Goal: Task Accomplishment & Management: Manage account settings

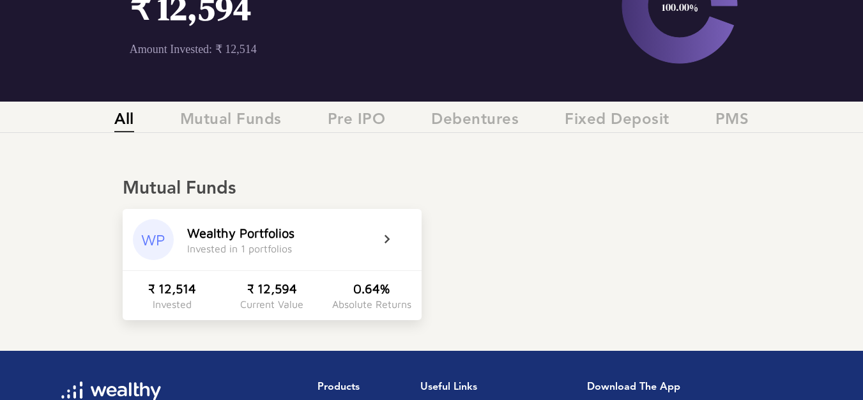
scroll to position [153, 0]
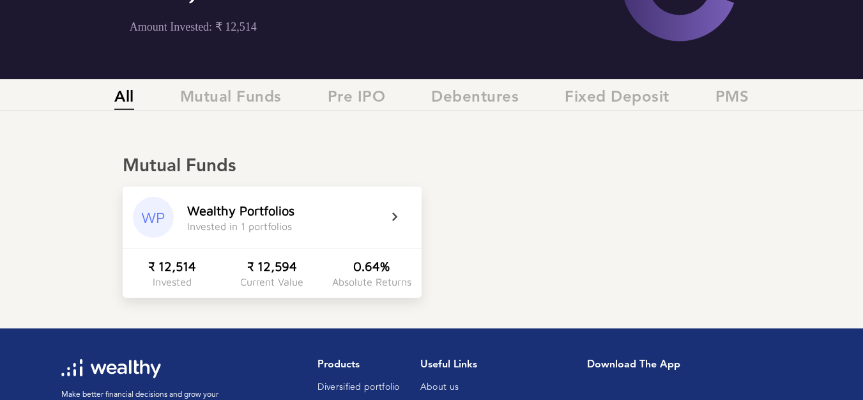
click at [391, 212] on icon at bounding box center [403, 216] width 32 height 15
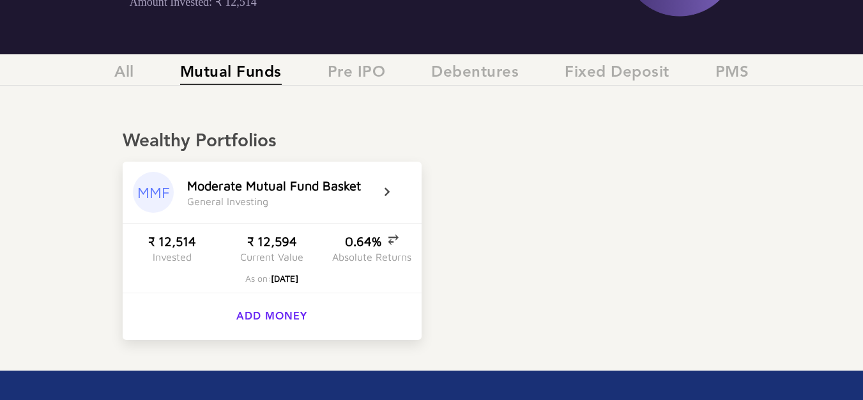
scroll to position [179, 0]
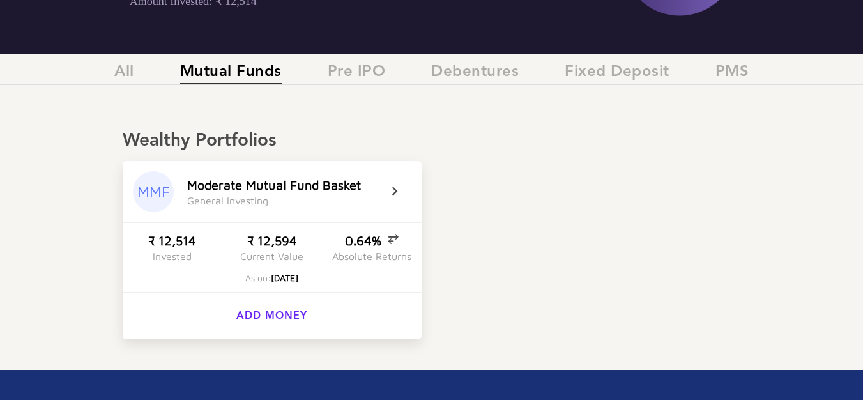
click at [277, 184] on div "M o d e r a t e M u t u a l F u n d B a s k e t" at bounding box center [274, 185] width 174 height 15
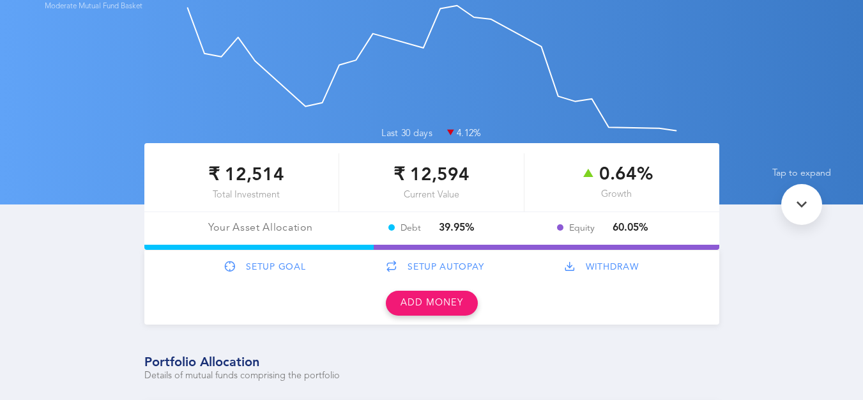
scroll to position [77, 0]
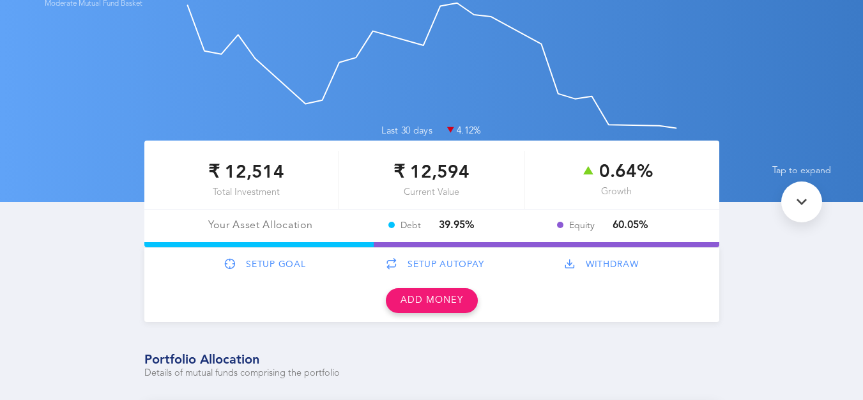
click at [260, 229] on div "Your Asset Allocation" at bounding box center [260, 226] width 171 height 12
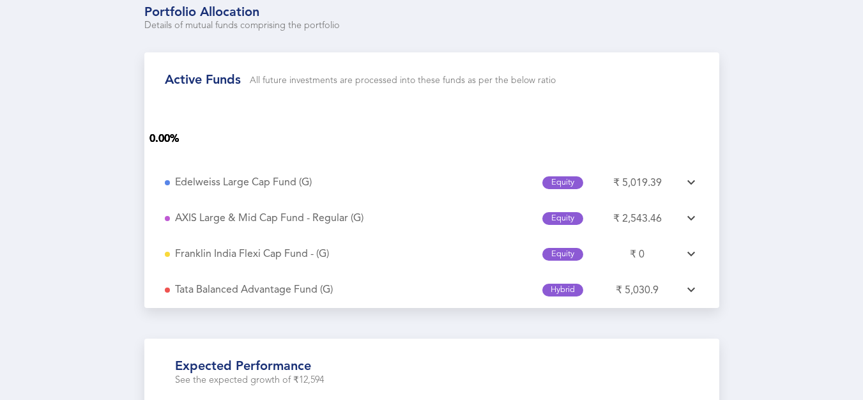
scroll to position [434, 0]
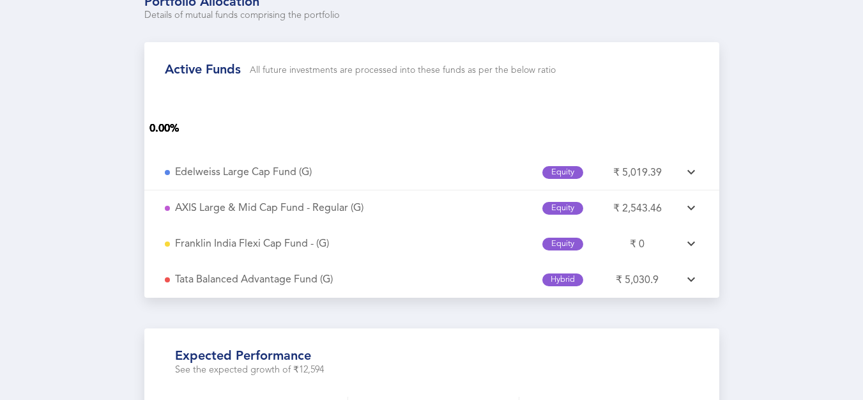
click at [688, 176] on icon at bounding box center [690, 172] width 15 height 15
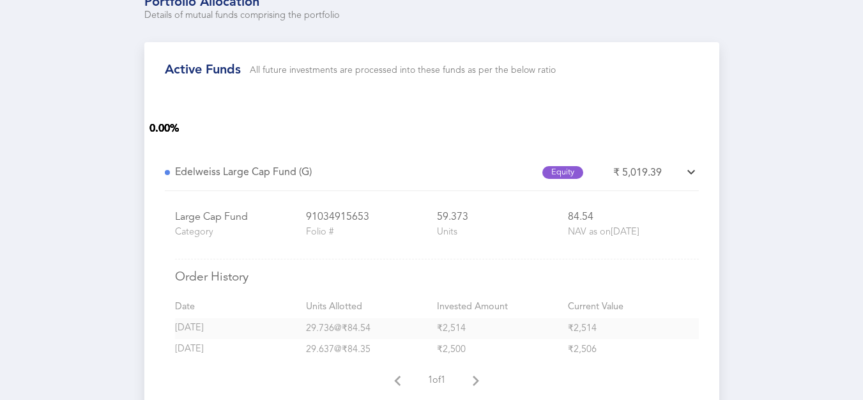
click at [688, 176] on icon at bounding box center [690, 172] width 15 height 15
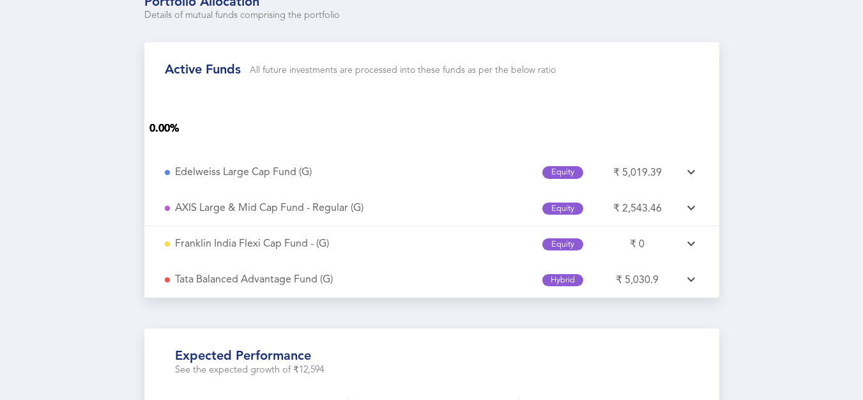
click at [688, 212] on icon at bounding box center [690, 208] width 15 height 15
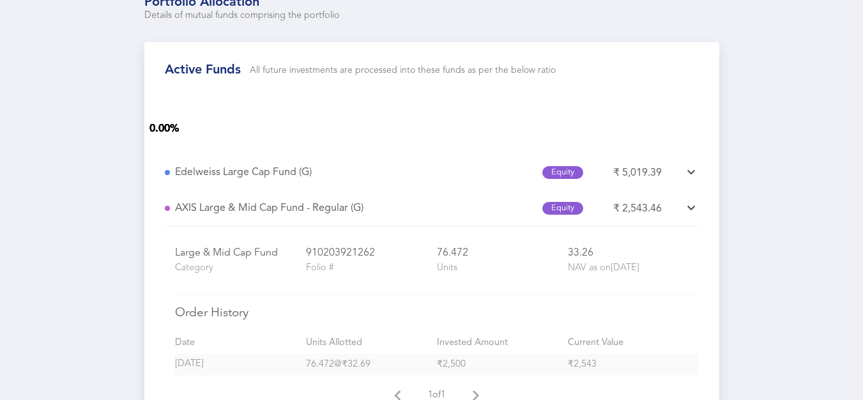
click at [688, 212] on icon at bounding box center [690, 208] width 15 height 15
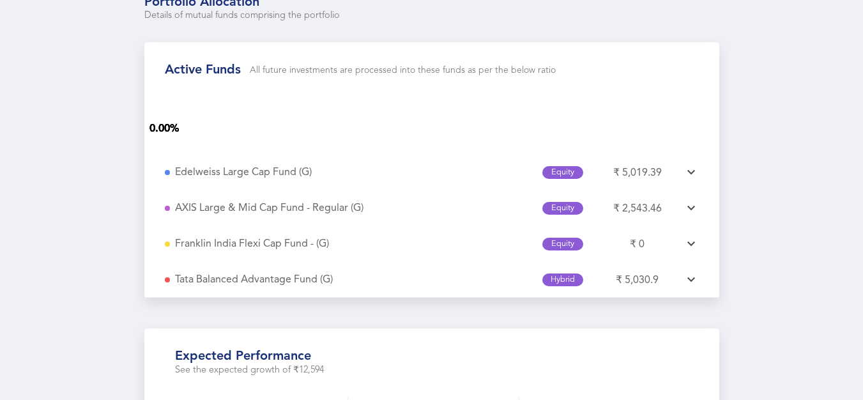
click at [690, 287] on icon at bounding box center [690, 279] width 15 height 15
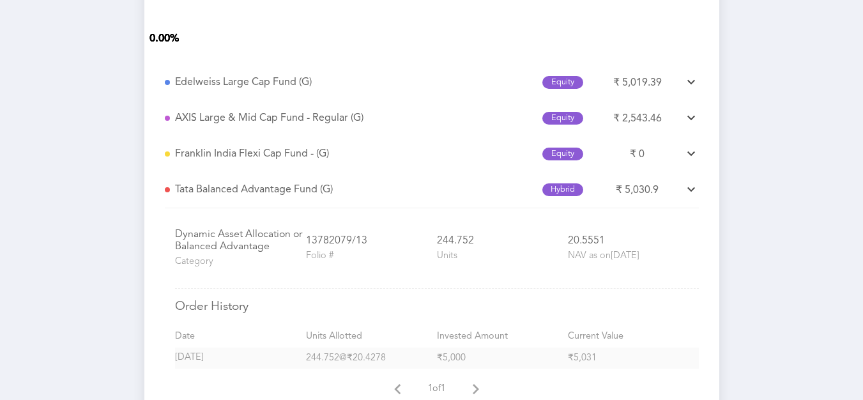
scroll to position [562, 0]
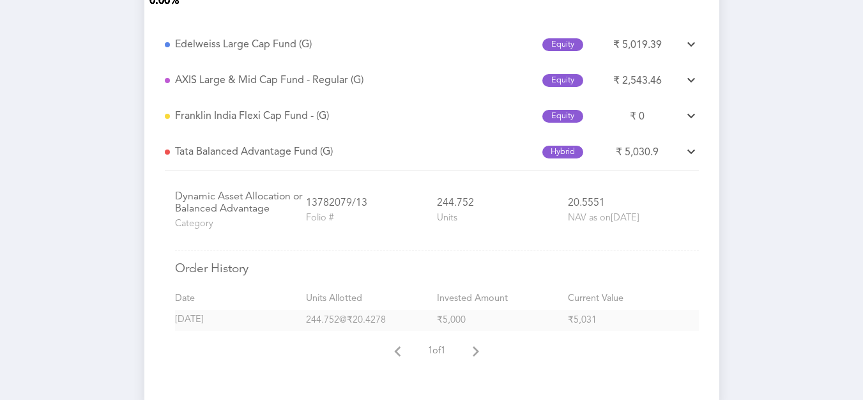
click at [692, 160] on icon at bounding box center [690, 151] width 15 height 15
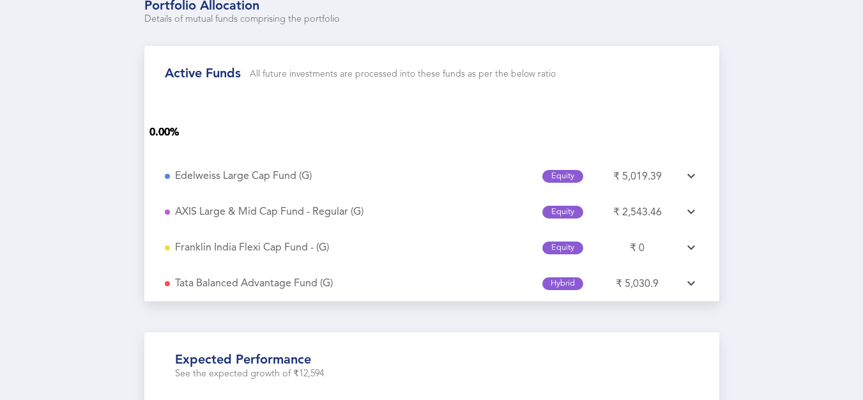
scroll to position [434, 0]
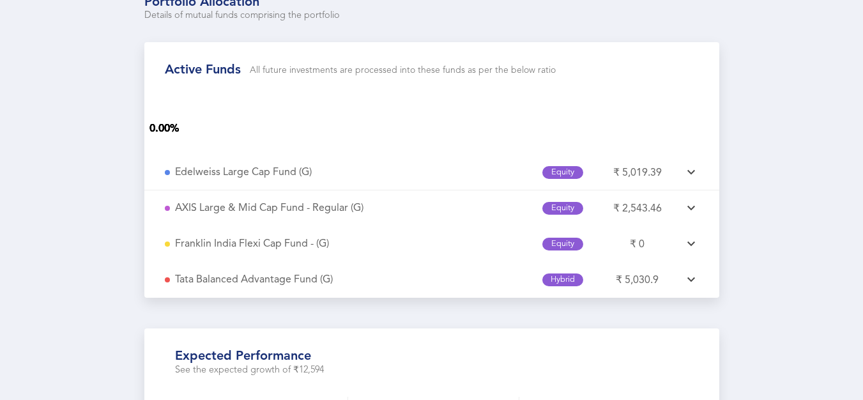
click at [684, 174] on icon at bounding box center [690, 172] width 15 height 15
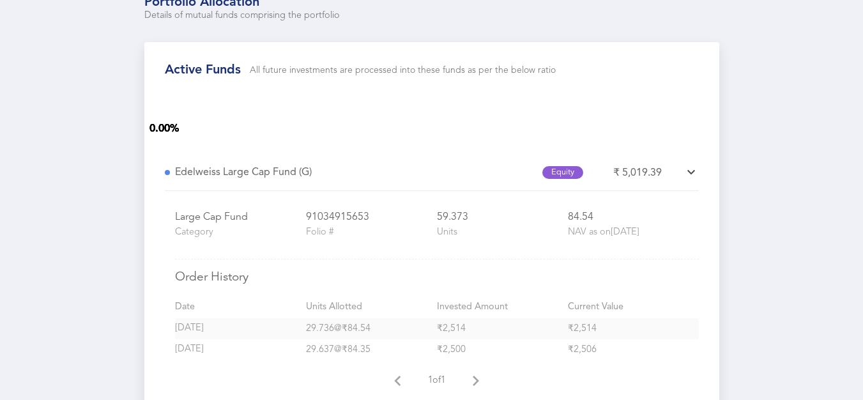
click at [684, 174] on icon at bounding box center [690, 172] width 15 height 15
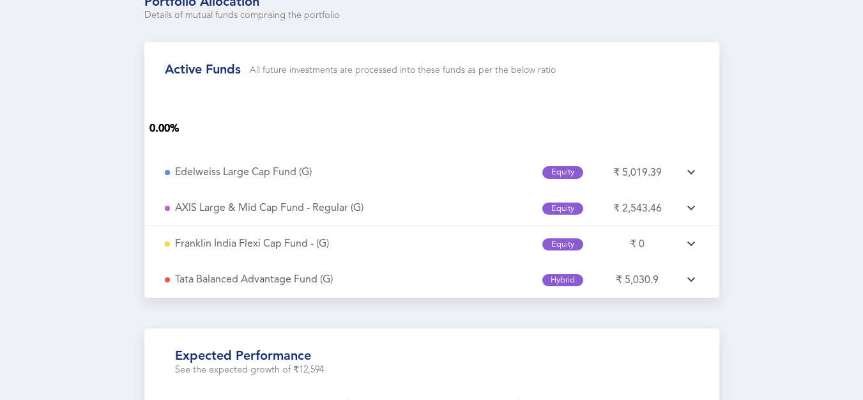
click at [686, 201] on div "A X I S L a r g e & M i d C a p F u n d - R e g u l a r ( G ) Equity ₹ 2,543.46" at bounding box center [432, 208] width 534 height 36
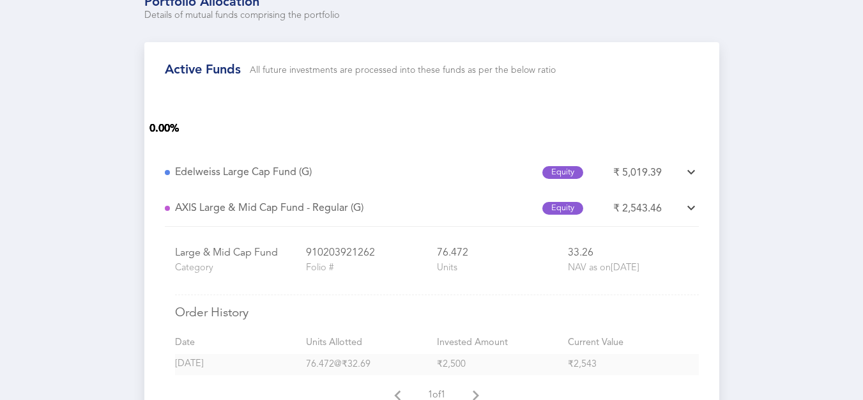
click at [686, 201] on div "A X I S L a r g e & M i d C a p F u n d - R e g u l a r ( G ) Equity ₹ 2,543.46" at bounding box center [432, 208] width 534 height 36
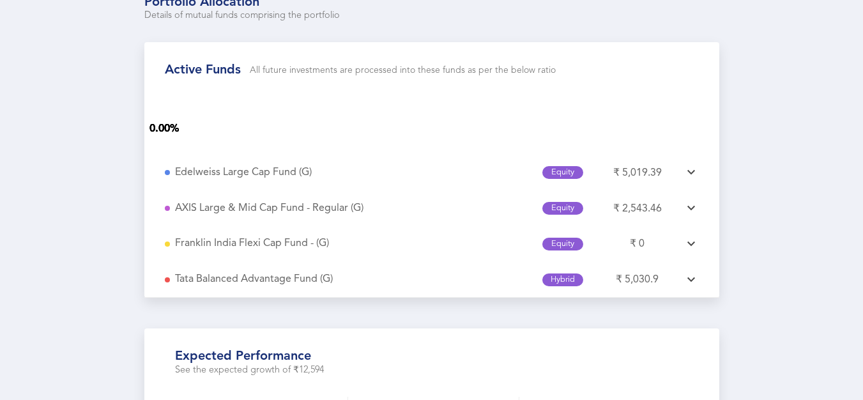
click at [688, 278] on icon at bounding box center [690, 279] width 15 height 15
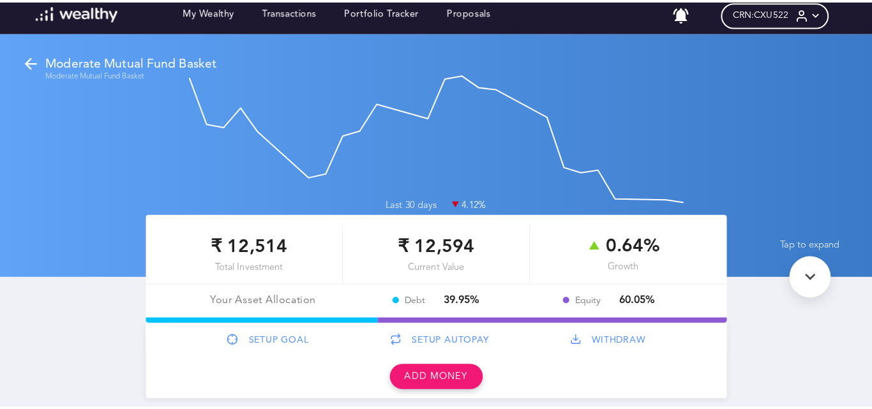
scroll to position [0, 0]
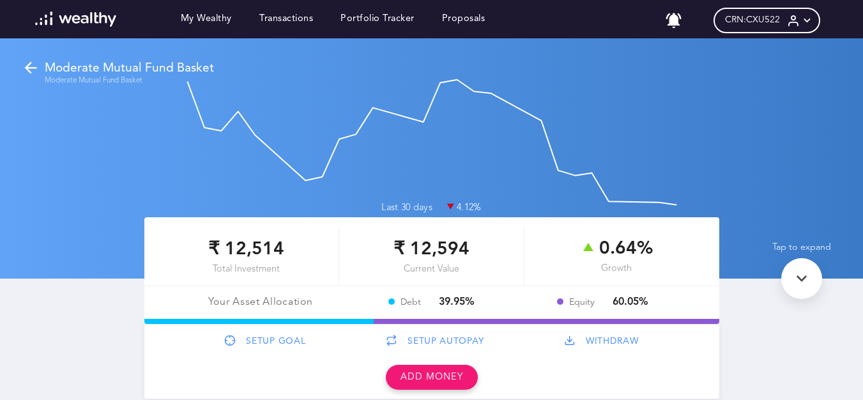
click at [800, 20] on icon at bounding box center [793, 20] width 13 height 13
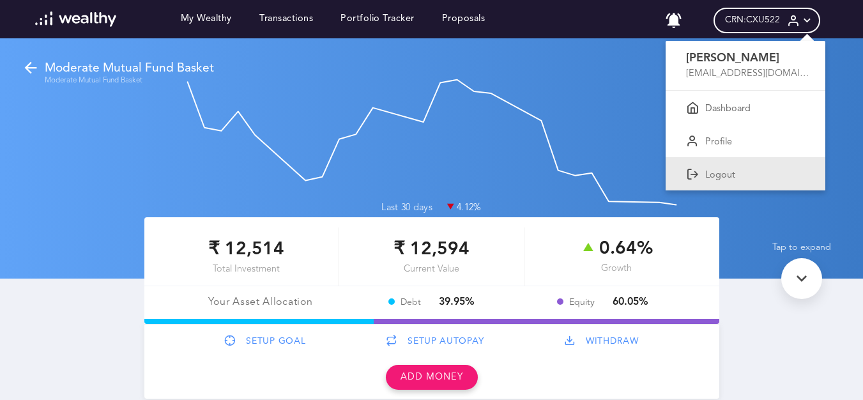
click at [735, 170] on p "Logout" at bounding box center [720, 175] width 30 height 11
